Goal: Task Accomplishment & Management: Complete application form

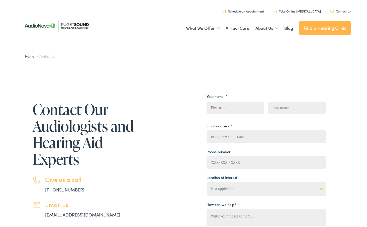
click at [215, 105] on input "First" at bounding box center [234, 106] width 57 height 13
type input "[PERSON_NAME]"
drag, startPoint x: 217, startPoint y: 131, endPoint x: 217, endPoint y: 135, distance: 4.3
click at [217, 132] on input "Email address *" at bounding box center [265, 135] width 119 height 13
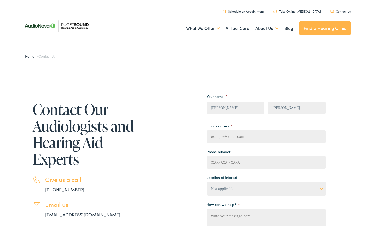
type input "[EMAIL_ADDRESS][DOMAIN_NAME]"
type input "[PHONE_NUMBER]"
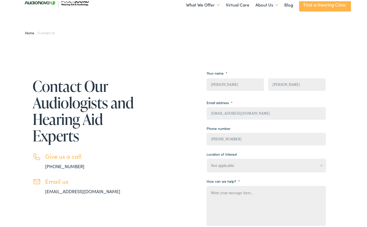
scroll to position [49, 0]
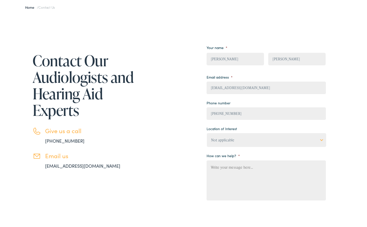
click at [319, 139] on select "Not applicable [MEDICAL_DATA] & Hearing Clinic, [GEOGRAPHIC_DATA][PERSON_NAME] …" at bounding box center [266, 139] width 119 height 14
click at [213, 168] on textarea "How can we help? *" at bounding box center [265, 179] width 119 height 40
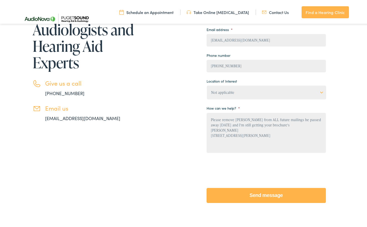
scroll to position [99, 0]
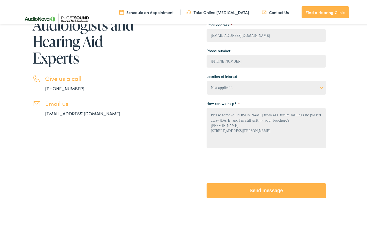
click at [306, 120] on textarea "Please remove Randy Underwood from ALL future mailings he passed away 3 years a…" at bounding box center [265, 127] width 119 height 40
type textarea "Please remove [PERSON_NAME] from ALL future mailings he passed away [DATE] and …"
click at [268, 187] on input "Send message" at bounding box center [265, 189] width 119 height 15
click at [267, 191] on input "Send message" at bounding box center [265, 189] width 119 height 15
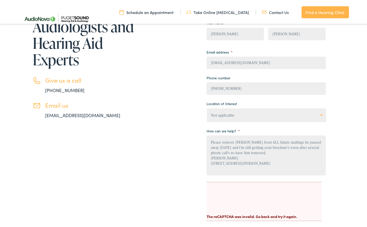
scroll to position [100, 0]
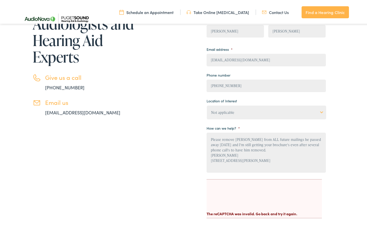
click at [319, 110] on select "Not applicable [MEDICAL_DATA] & Hearing Clinic, [GEOGRAPHIC_DATA][PERSON_NAME] …" at bounding box center [266, 111] width 119 height 14
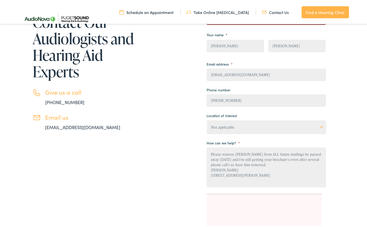
scroll to position [71, 0]
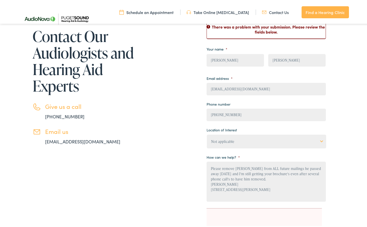
click at [319, 140] on select "Not applicable [MEDICAL_DATA] & Hearing Clinic, [GEOGRAPHIC_DATA][PERSON_NAME] …" at bounding box center [266, 141] width 119 height 14
click at [207, 134] on select "Not applicable [MEDICAL_DATA] & Hearing Clinic, [GEOGRAPHIC_DATA][PERSON_NAME] …" at bounding box center [266, 141] width 119 height 14
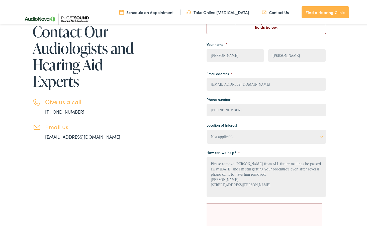
scroll to position [218, 0]
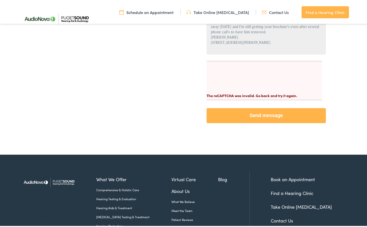
click at [272, 116] on input "Send message" at bounding box center [265, 114] width 119 height 15
click at [263, 89] on div "The reCAPTCHA was invalid. Go back and try it again." at bounding box center [263, 93] width 115 height 10
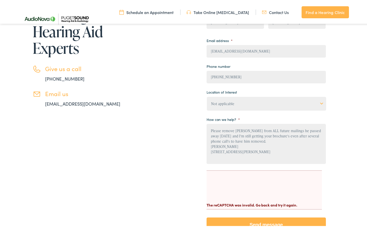
scroll to position [109, 0]
click at [318, 102] on select "Not applicable [MEDICAL_DATA] & Hearing Clinic, [GEOGRAPHIC_DATA][PERSON_NAME] …" at bounding box center [266, 102] width 119 height 14
click at [207, 95] on select "Not applicable [MEDICAL_DATA] & Hearing Clinic, [GEOGRAPHIC_DATA][PERSON_NAME] …" at bounding box center [266, 102] width 119 height 14
click at [246, 103] on select "Not applicable [MEDICAL_DATA] & Hearing Clinic, [GEOGRAPHIC_DATA][PERSON_NAME] …" at bounding box center [266, 102] width 119 height 14
select select "Puget Sound Hearing, [GEOGRAPHIC_DATA]"
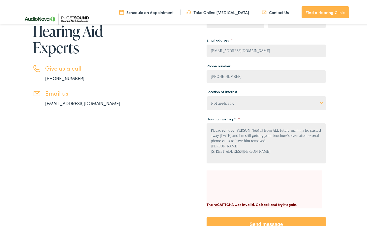
click at [207, 95] on select "Not applicable [MEDICAL_DATA] & Hearing Clinic, [GEOGRAPHIC_DATA][PERSON_NAME] …" at bounding box center [266, 102] width 119 height 14
click at [237, 104] on select "Not applicable [MEDICAL_DATA] & Hearing Clinic, [GEOGRAPHIC_DATA][PERSON_NAME] …" at bounding box center [266, 102] width 119 height 14
click at [338, 197] on div "Contact Our Audiologists and Hearing Aid Experts Give us a call 888-480-2052 Em…" at bounding box center [185, 106] width 331 height 261
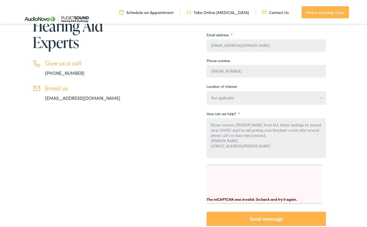
scroll to position [118, 0]
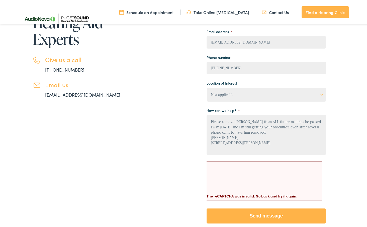
click at [244, 97] on select "Not applicable [MEDICAL_DATA] & Hearing Clinic, [GEOGRAPHIC_DATA][PERSON_NAME] …" at bounding box center [266, 94] width 119 height 14
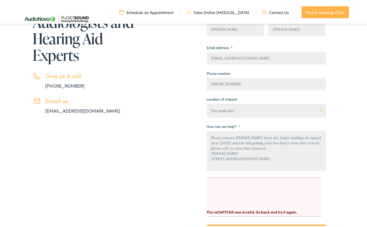
scroll to position [101, 0]
click at [275, 114] on select "Not applicable [MEDICAL_DATA] & Hearing Clinic, [GEOGRAPHIC_DATA][PERSON_NAME] …" at bounding box center [266, 110] width 119 height 14
click at [320, 110] on select "Not applicable [MEDICAL_DATA] & Hearing Clinic, [GEOGRAPHIC_DATA][PERSON_NAME] …" at bounding box center [266, 110] width 119 height 14
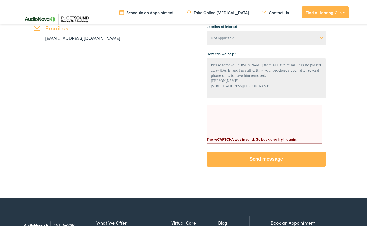
scroll to position [162, 0]
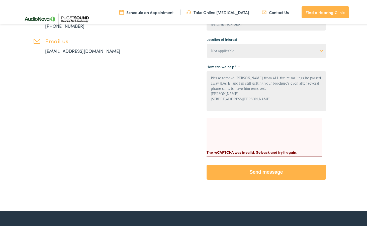
click at [258, 168] on input "Send message" at bounding box center [265, 171] width 119 height 15
click at [321, 49] on select "Not applicable Audiology & Hearing Clinic, Paris Blount Hearing & Speech, Maryv…" at bounding box center [266, 50] width 119 height 14
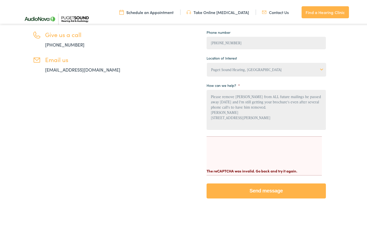
scroll to position [112, 0]
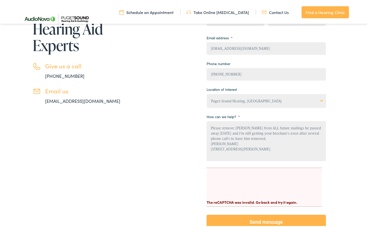
click at [319, 98] on select "Not applicable [MEDICAL_DATA] & Hearing Clinic, [GEOGRAPHIC_DATA][PERSON_NAME] …" at bounding box center [266, 100] width 119 height 14
select select "Not applicable"
click at [207, 93] on select "Not applicable [MEDICAL_DATA] & Hearing Clinic, [GEOGRAPHIC_DATA][PERSON_NAME] …" at bounding box center [266, 100] width 119 height 14
drag, startPoint x: 253, startPoint y: 227, endPoint x: 254, endPoint y: 222, distance: 4.8
click at [254, 226] on input "Send message" at bounding box center [265, 221] width 119 height 15
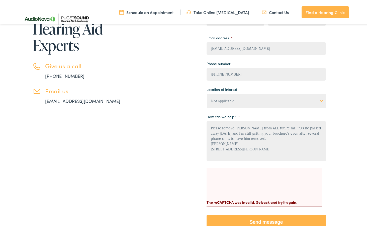
click at [254, 221] on input "Send message" at bounding box center [265, 221] width 119 height 15
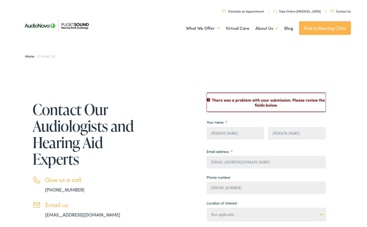
click at [60, 213] on link "[EMAIL_ADDRESS][DOMAIN_NAME]" at bounding box center [82, 213] width 75 height 6
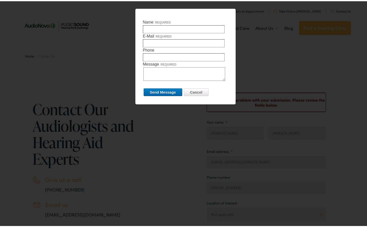
click at [151, 25] on input "Name required" at bounding box center [184, 28] width 82 height 8
type input "[PERSON_NAME]"
type input "[EMAIL_ADDRESS][DOMAIN_NAME]"
type input "2533329288"
click at [151, 74] on textarea "Message required" at bounding box center [184, 73] width 82 height 14
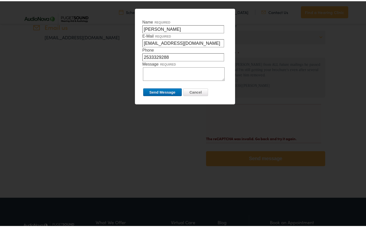
scroll to position [180, 0]
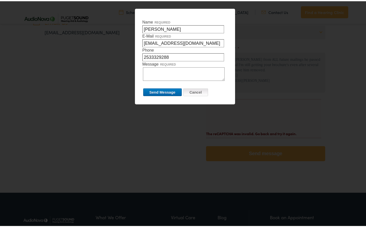
click at [190, 90] on input "Cancel" at bounding box center [195, 91] width 25 height 8
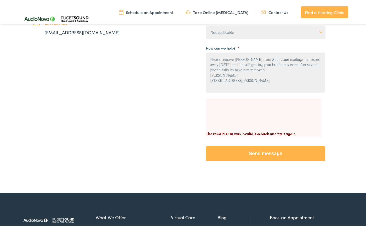
drag, startPoint x: 206, startPoint y: 58, endPoint x: 250, endPoint y: 93, distance: 55.6
click at [250, 93] on ul "Your name * Barbara First Underwood Last Email address * rjbunderwood@comcast.n…" at bounding box center [265, 36] width 119 height 202
click at [57, 30] on img at bounding box center [56, 18] width 73 height 26
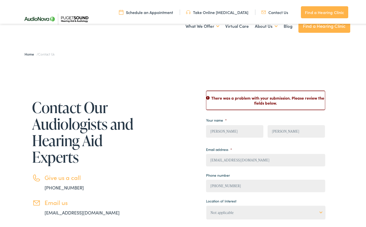
scroll to position [180, 0]
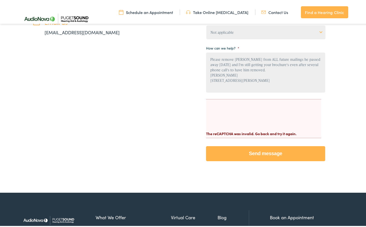
click at [66, 31] on link "[EMAIL_ADDRESS][DOMAIN_NAME]" at bounding box center [82, 31] width 75 height 6
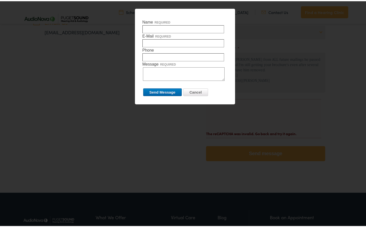
click at [154, 73] on textarea "Message required" at bounding box center [184, 73] width 82 height 14
paste textarea "Please remove [PERSON_NAME] from ALL future mailings he passed away [DATE] and …"
type textarea "Please remove [PERSON_NAME] from ALL future mailings he passed away [DATE] and …"
click at [147, 24] on input "Name required" at bounding box center [184, 28] width 82 height 8
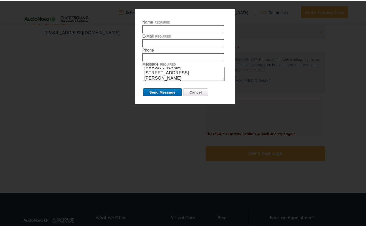
type input "Barbara Underwood"
type input "[EMAIL_ADDRESS][DOMAIN_NAME]"
type input "2533329288"
click at [168, 91] on input "Send Message" at bounding box center [162, 91] width 39 height 8
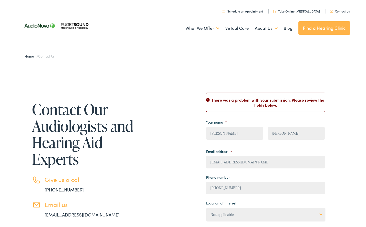
scroll to position [0, 0]
drag, startPoint x: 261, startPoint y: 135, endPoint x: 210, endPoint y: 139, distance: 50.5
drag, startPoint x: 229, startPoint y: 134, endPoint x: 141, endPoint y: 135, distance: 87.7
click at [141, 135] on div "Contact Our Audiologists and Hearing Aid Experts Give us a call 888-480-2052 Em…" at bounding box center [173, 217] width 306 height 261
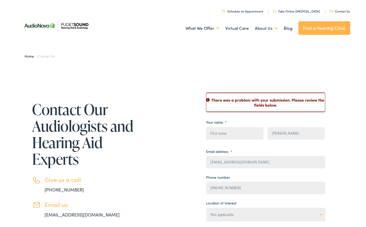
scroll to position [0, 0]
click at [248, 136] on div "First Underwood Last" at bounding box center [267, 134] width 123 height 16
click at [207, 162] on input "[EMAIL_ADDRESS][DOMAIN_NAME]" at bounding box center [265, 161] width 119 height 13
click at [263, 160] on input "[EMAIL_ADDRESS][DOMAIN_NAME]" at bounding box center [265, 161] width 119 height 13
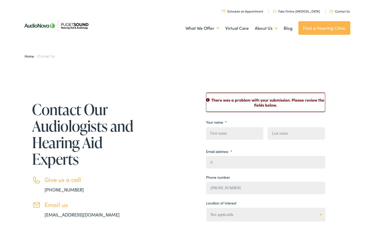
type input "r"
click at [240, 185] on input "[PHONE_NUMBER]" at bounding box center [265, 187] width 119 height 13
type input "(___) ___-____"
drag, startPoint x: 219, startPoint y: 113, endPoint x: 233, endPoint y: 132, distance: 23.6
click at [232, 127] on div "There was a problem with your submission. Please review the fields below. Your …" at bounding box center [265, 217] width 119 height 253
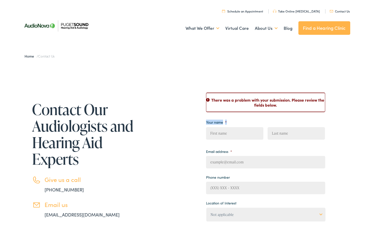
click at [234, 212] on select "Not applicable [MEDICAL_DATA] & Hearing Clinic, [GEOGRAPHIC_DATA][PERSON_NAME] …" at bounding box center [265, 214] width 119 height 14
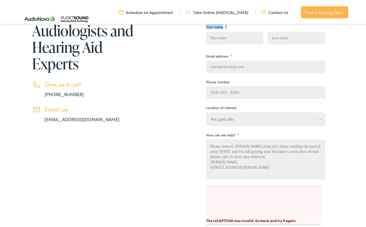
scroll to position [108, 0]
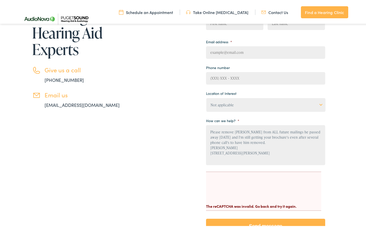
drag, startPoint x: 312, startPoint y: 133, endPoint x: 183, endPoint y: 161, distance: 132.1
drag, startPoint x: 183, startPoint y: 161, endPoint x: 306, endPoint y: 173, distance: 122.9
click at [306, 173] on li "CAPTCHA The reCAPTCHA was invalid. Go back and try it again." at bounding box center [263, 190] width 115 height 39
drag, startPoint x: 292, startPoint y: 133, endPoint x: 203, endPoint y: 139, distance: 89.9
drag, startPoint x: 250, startPoint y: 136, endPoint x: 242, endPoint y: 137, distance: 7.8
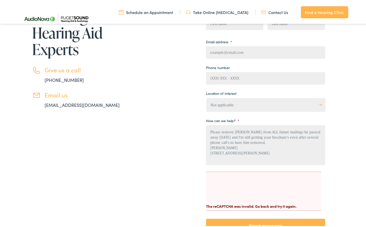
drag, startPoint x: 273, startPoint y: 148, endPoint x: 278, endPoint y: 158, distance: 11.3
click at [278, 159] on textarea "Please remove [PERSON_NAME] from ALL future mailings he passed away [DATE] and …" at bounding box center [265, 144] width 119 height 40
drag, startPoint x: 208, startPoint y: 131, endPoint x: 287, endPoint y: 157, distance: 83.4
click at [287, 157] on textarea "Please remove [PERSON_NAME] from ALL future mailings he passed away [DATE] and …" at bounding box center [265, 144] width 119 height 40
